Goal: Find specific page/section: Find specific page/section

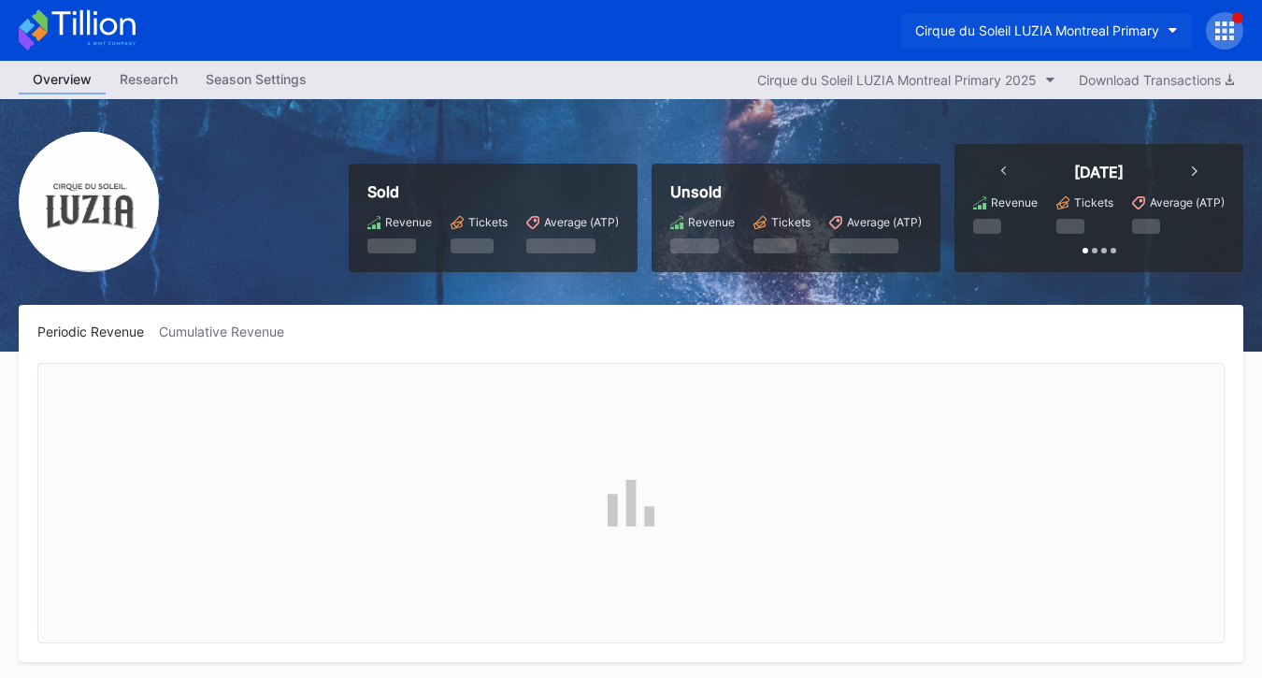
click at [989, 24] on div "Cirque du Soleil LUZIA Montreal Primary" at bounding box center [1037, 30] width 244 height 16
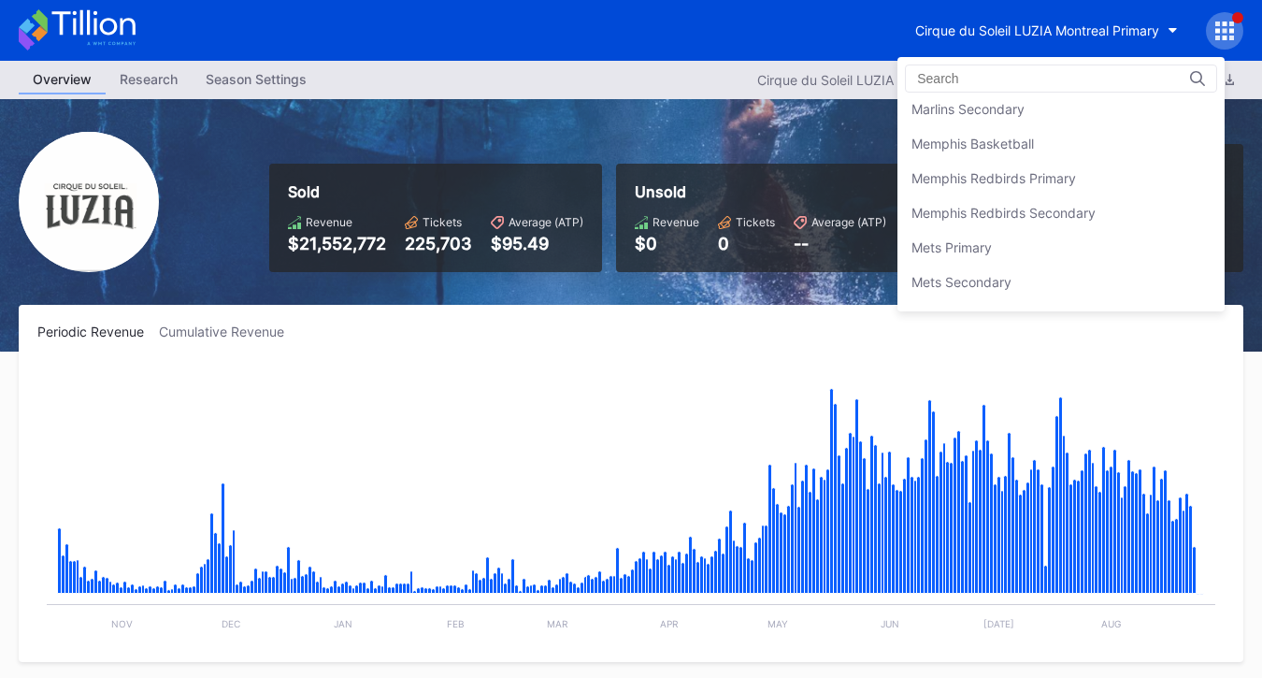
scroll to position [2784, 0]
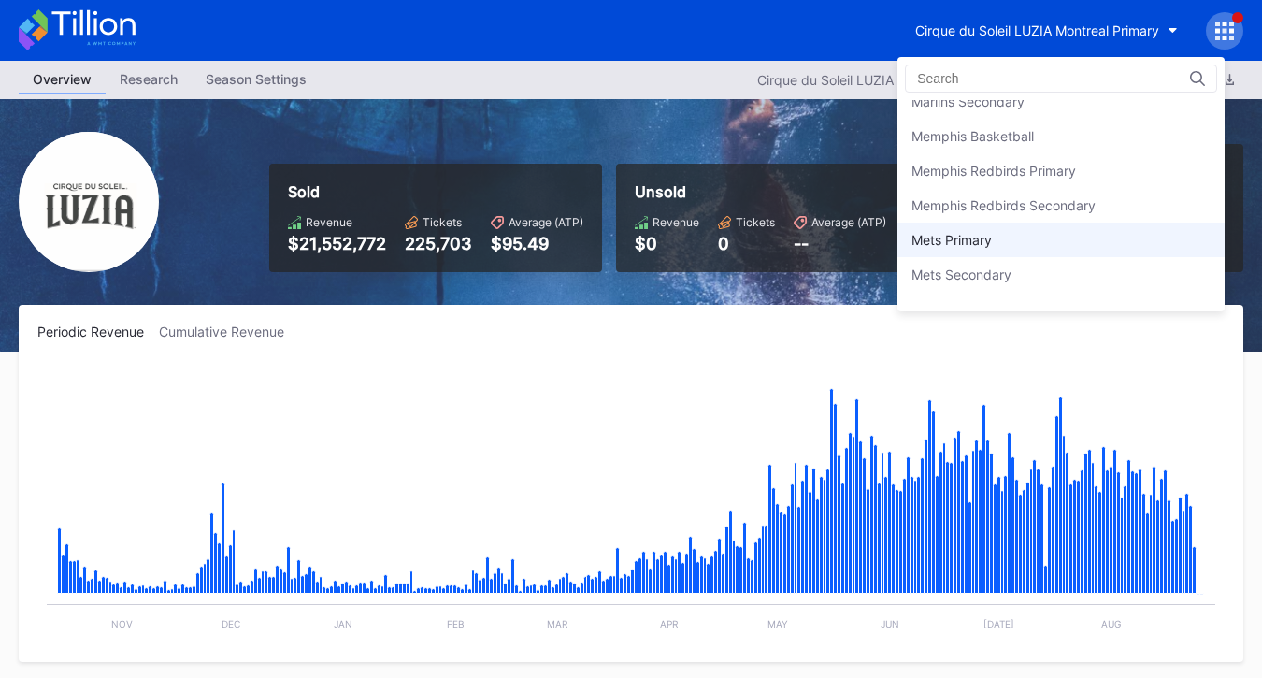
click at [961, 229] on div "Mets Primary" at bounding box center [1061, 240] width 327 height 35
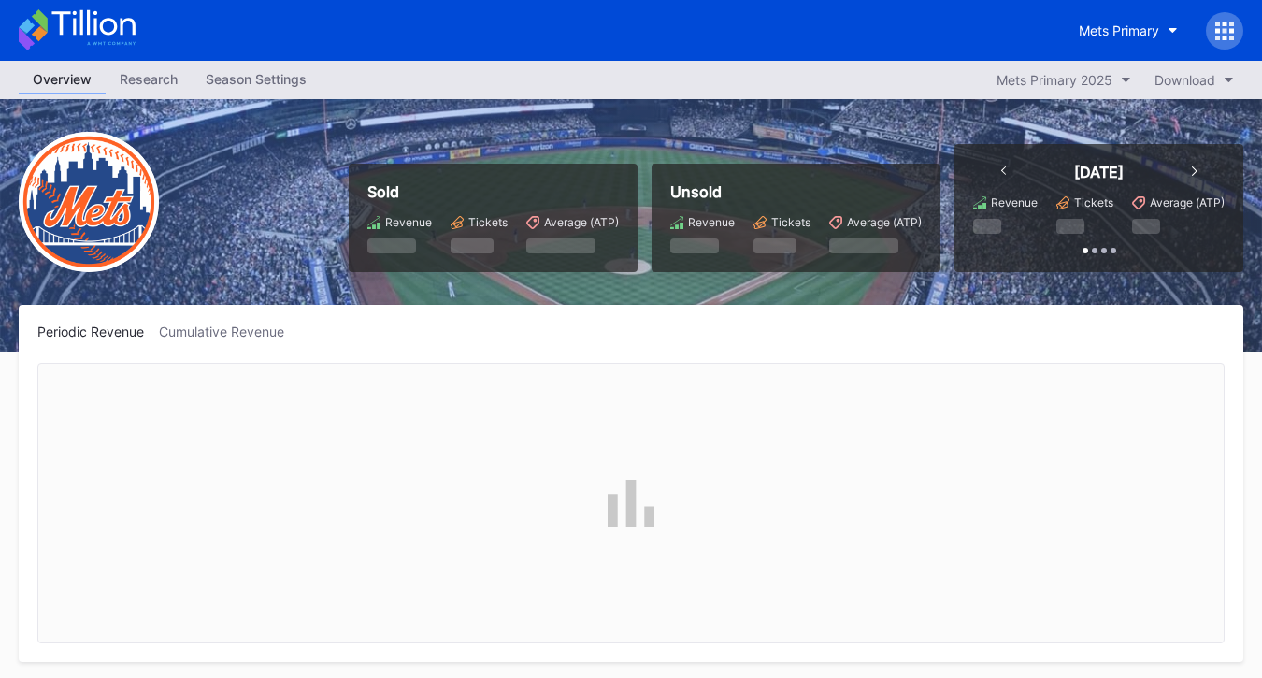
scroll to position [3951, 0]
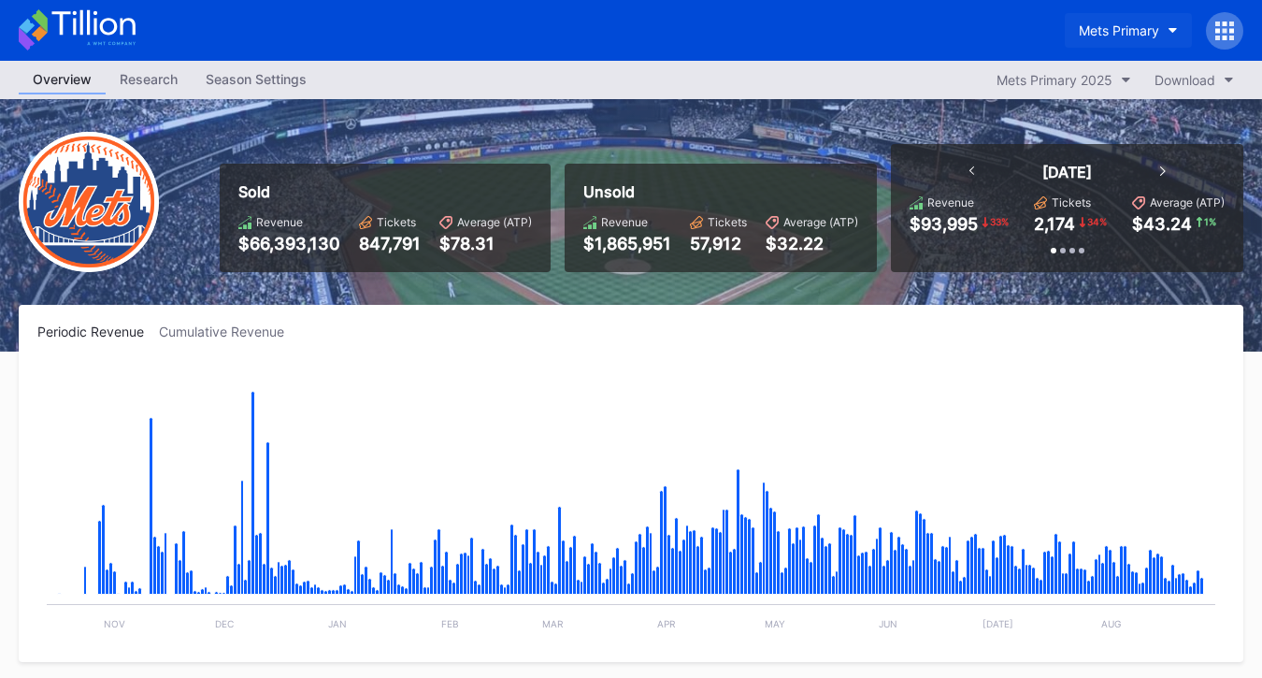
click at [1150, 30] on div "Mets Primary" at bounding box center [1119, 30] width 80 height 16
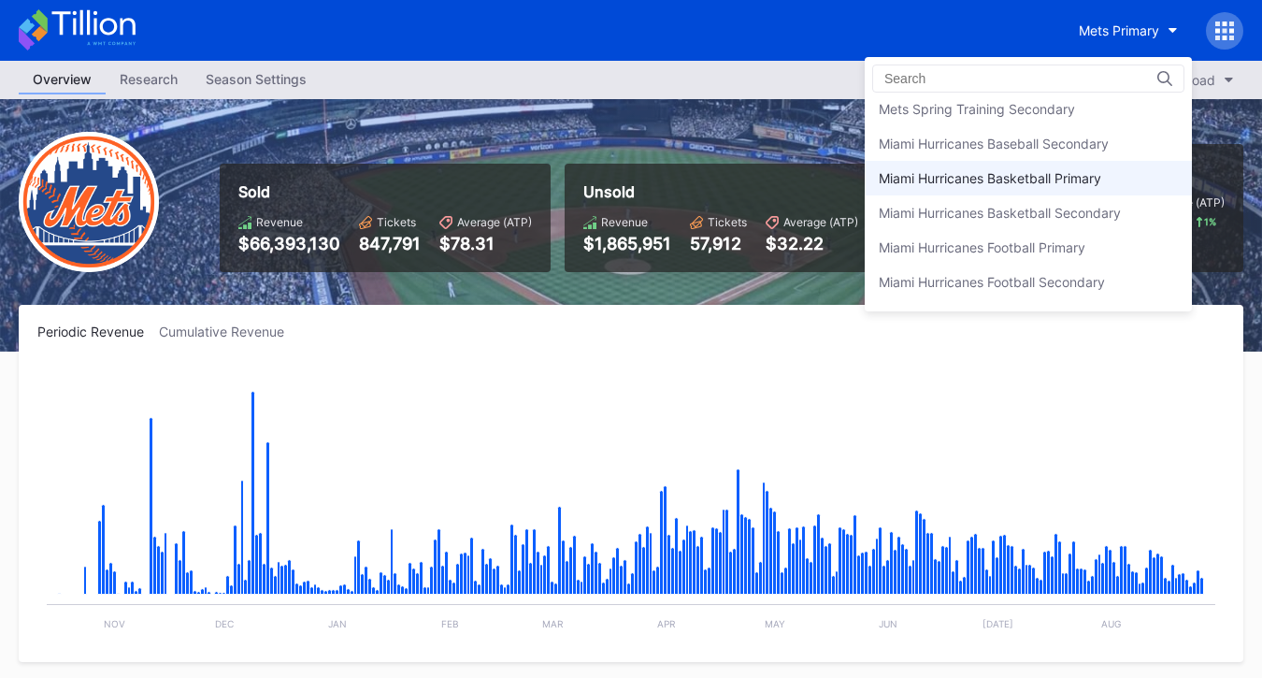
scroll to position [3021, 0]
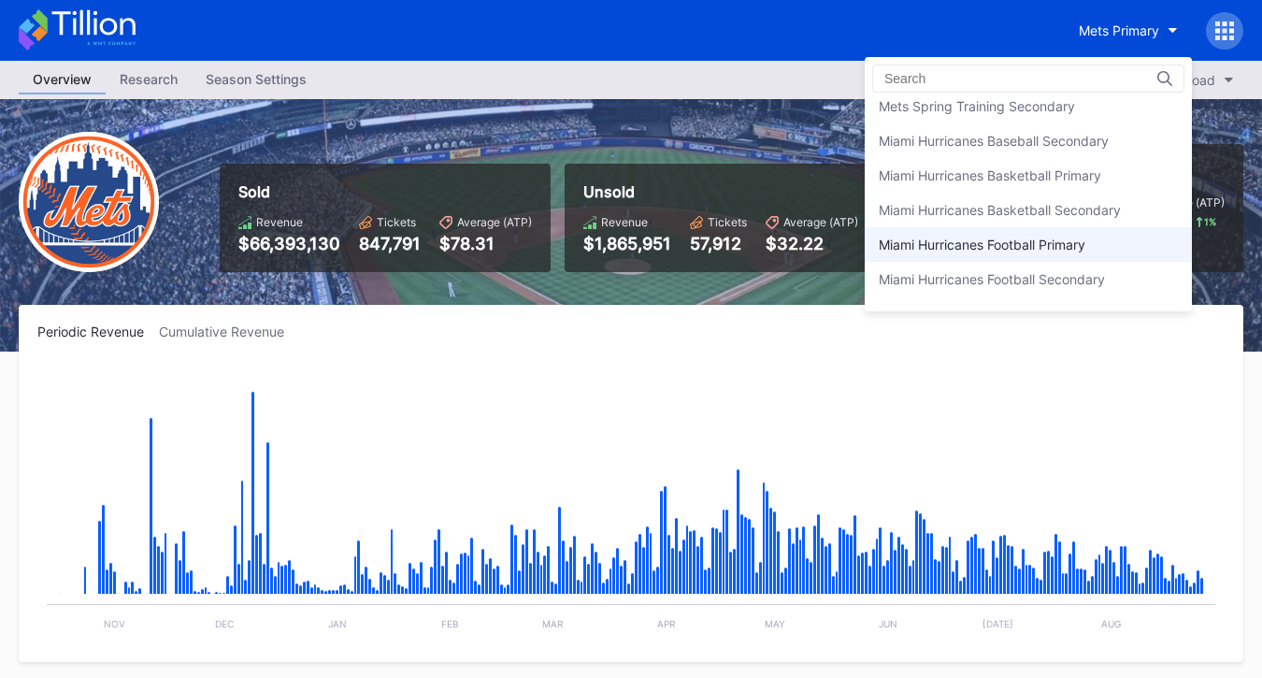
click at [993, 246] on div "Miami Hurricanes Football Primary" at bounding box center [982, 245] width 207 height 16
